Goal: Register for event/course

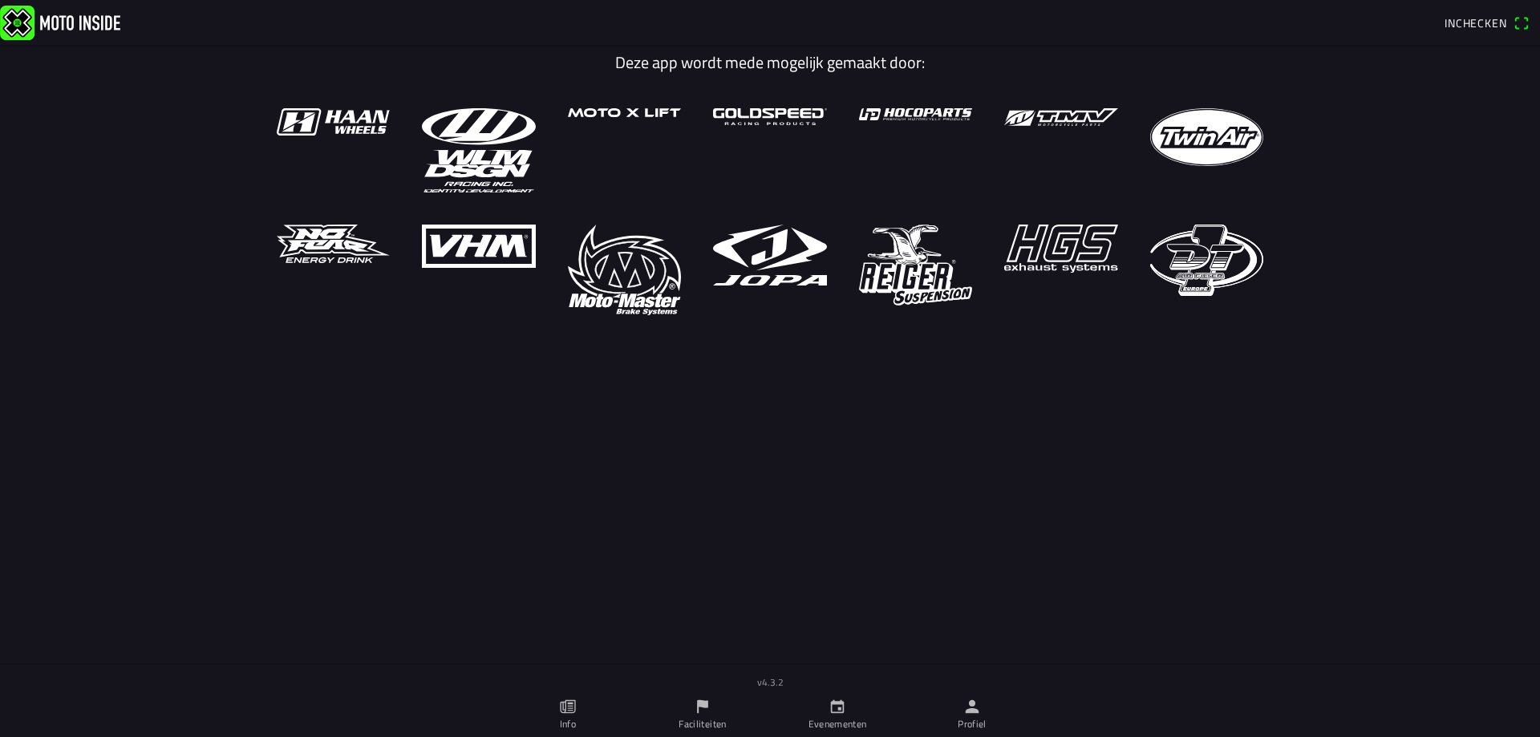
click at [835, 700] on icon "calendar" at bounding box center [838, 707] width 18 height 18
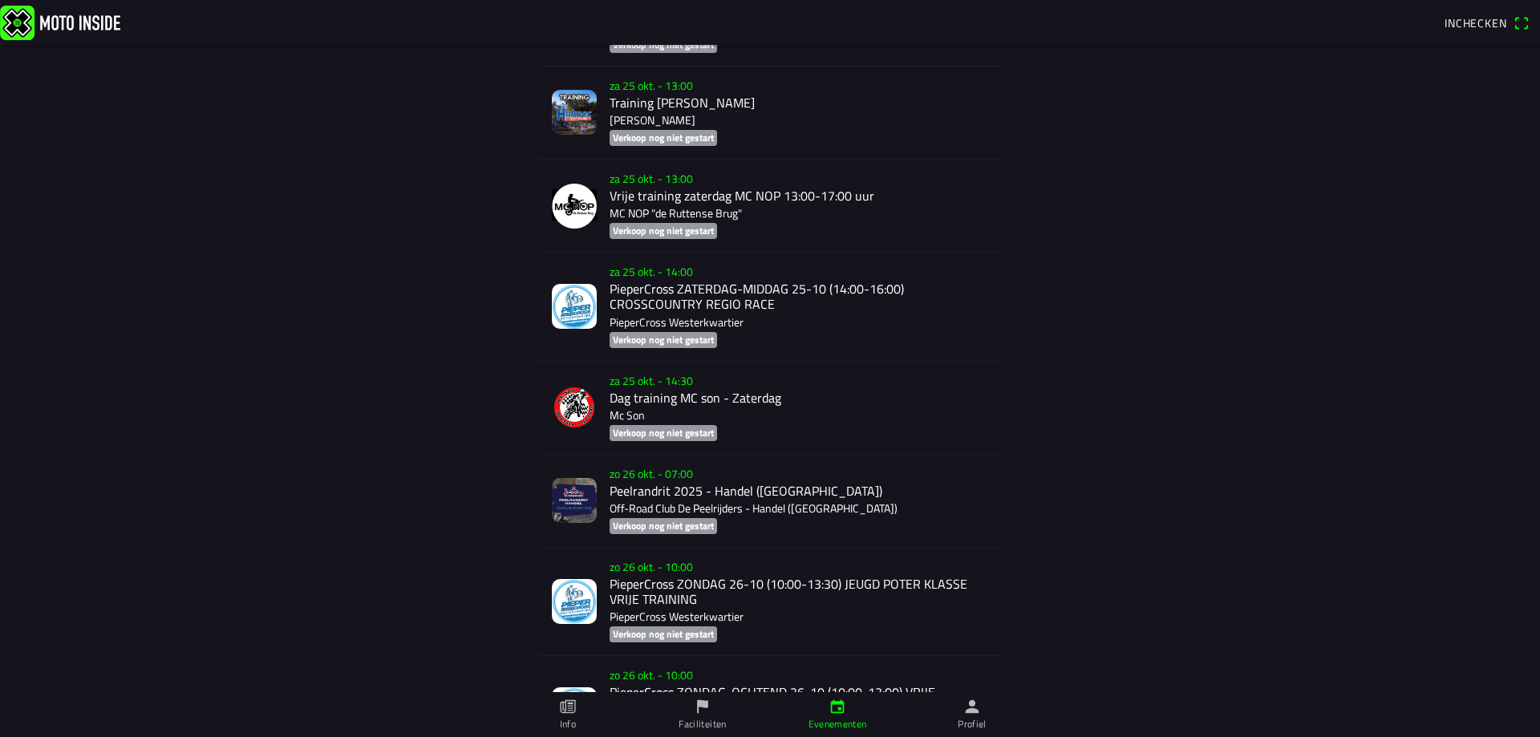
scroll to position [5560, 0]
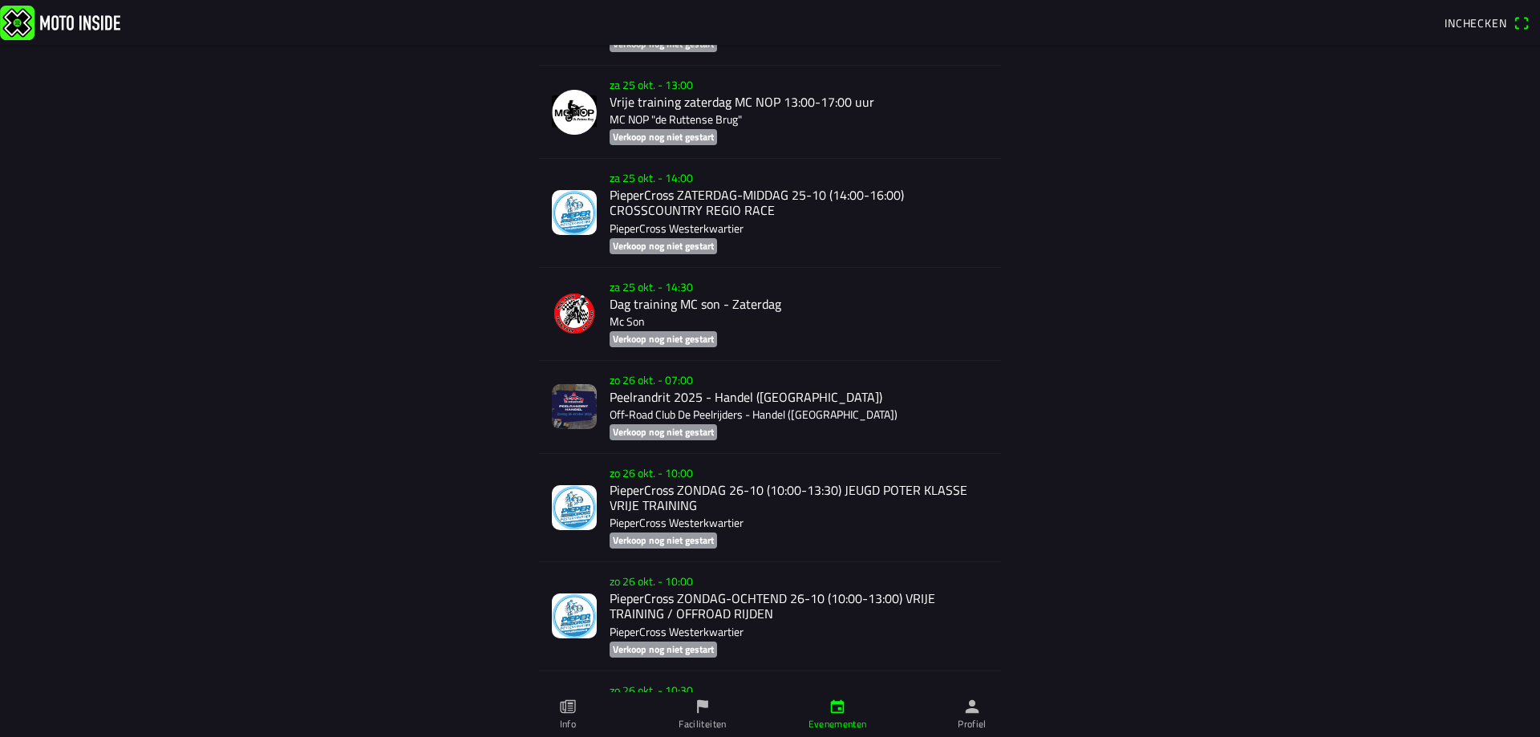
click at [740, 585] on div "[DATE] 10:00 PieperCross ZONDAG-OCHTEND 26-10 (10:00-13:00) VRIJE TRAINING / OF…" at bounding box center [799, 616] width 379 height 108
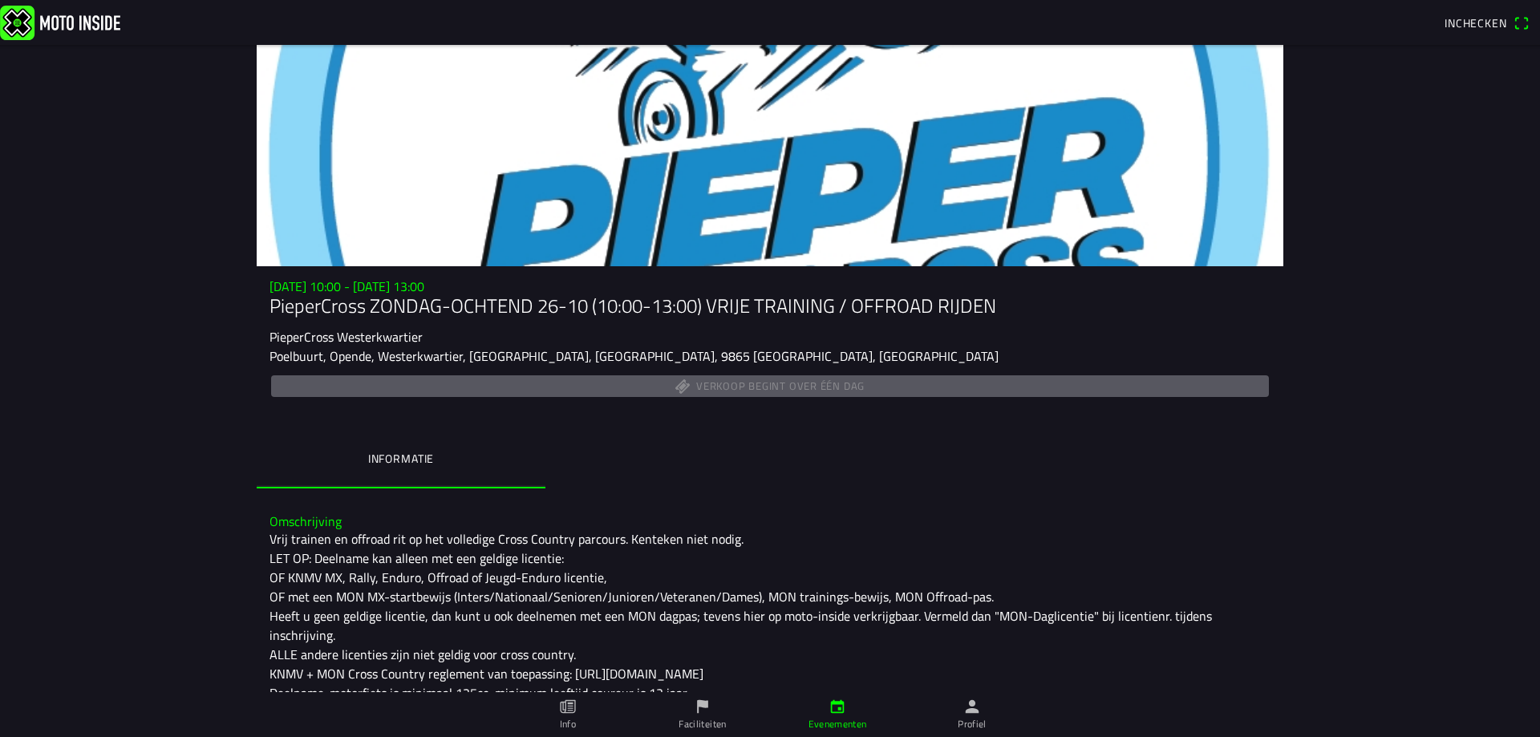
click at [751, 397] on div "Verkoop begint over één dag" at bounding box center [770, 386] width 1001 height 28
click at [759, 388] on div "Verkoop begint over één dag" at bounding box center [770, 386] width 1001 height 28
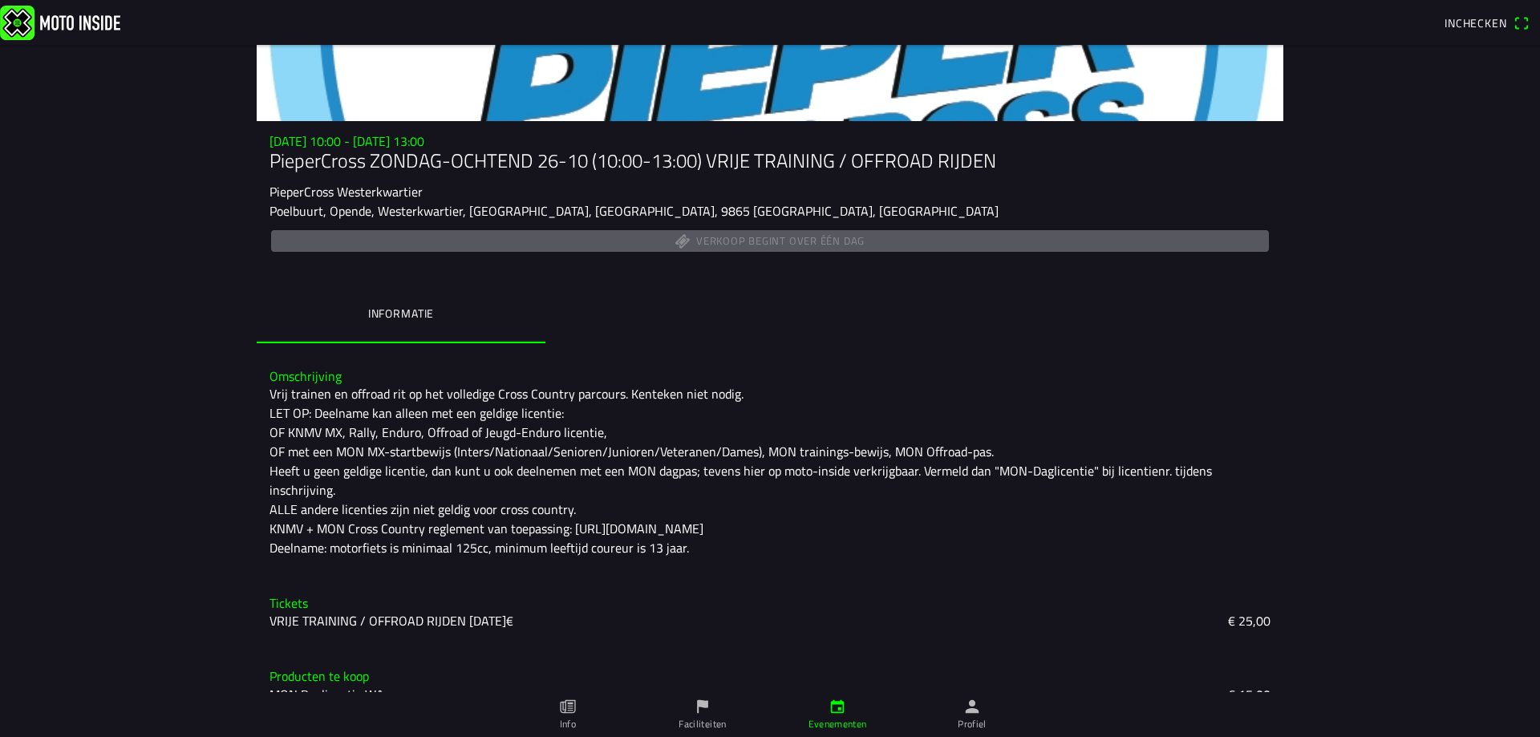
scroll to position [151, 0]
